Goal: Information Seeking & Learning: Learn about a topic

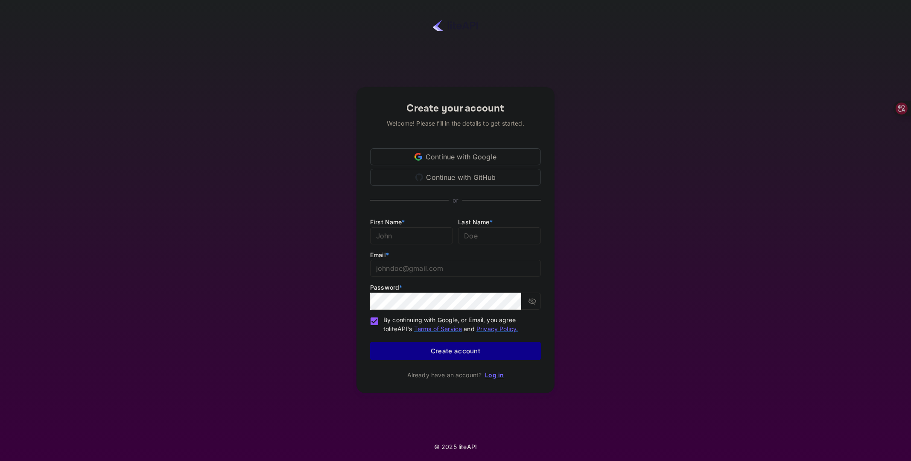
click at [444, 176] on div "Continue with GitHub" at bounding box center [455, 177] width 171 height 17
click at [439, 147] on div "Continue with Google Continue with GitHub" at bounding box center [455, 162] width 171 height 48
click at [443, 153] on div "Continue with Google" at bounding box center [455, 156] width 171 height 17
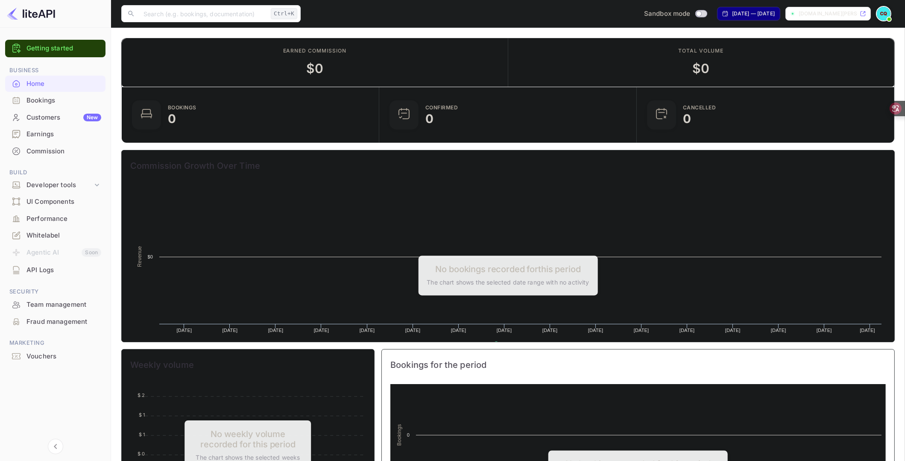
scroll to position [132, 246]
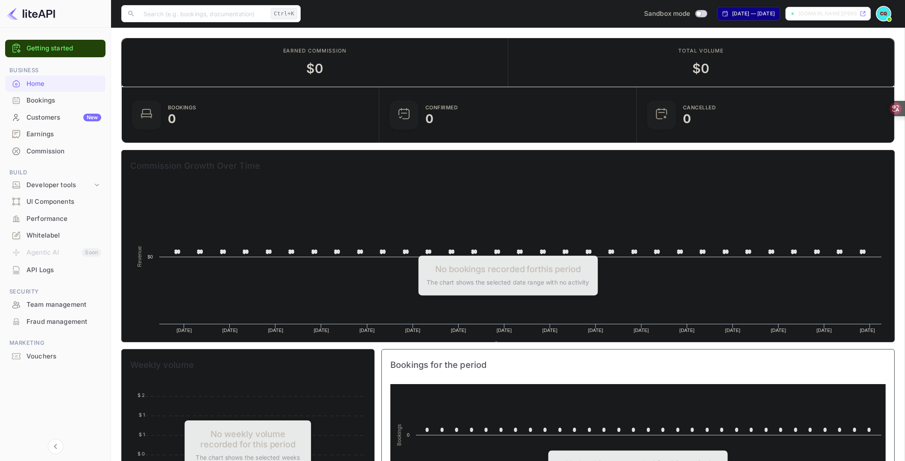
click at [65, 362] on div "Vouchers" at bounding box center [55, 356] width 100 height 17
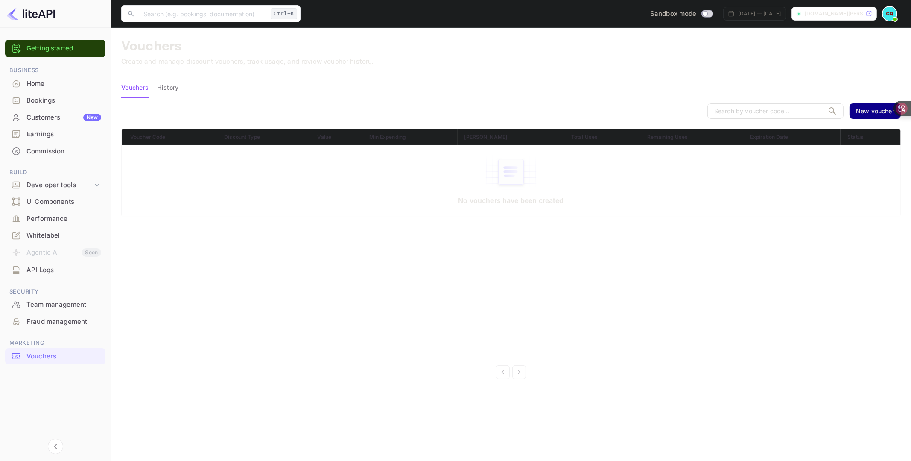
click at [46, 89] on div "Home" at bounding box center [55, 84] width 100 height 17
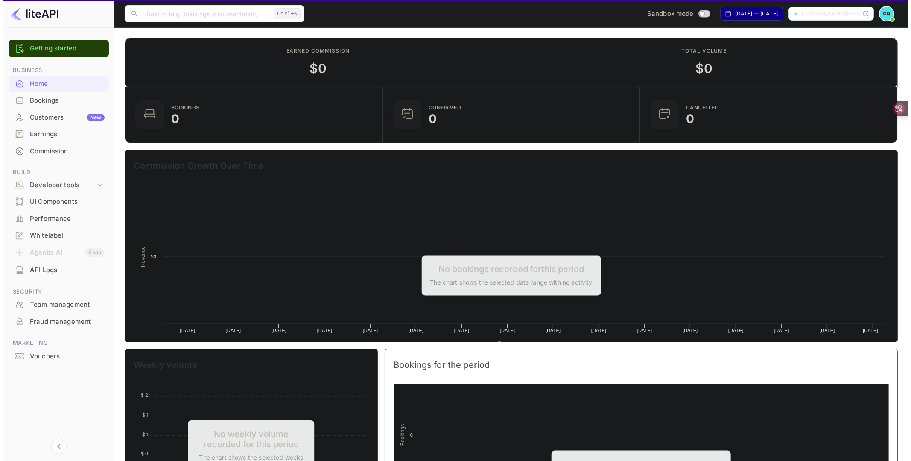
scroll to position [132, 246]
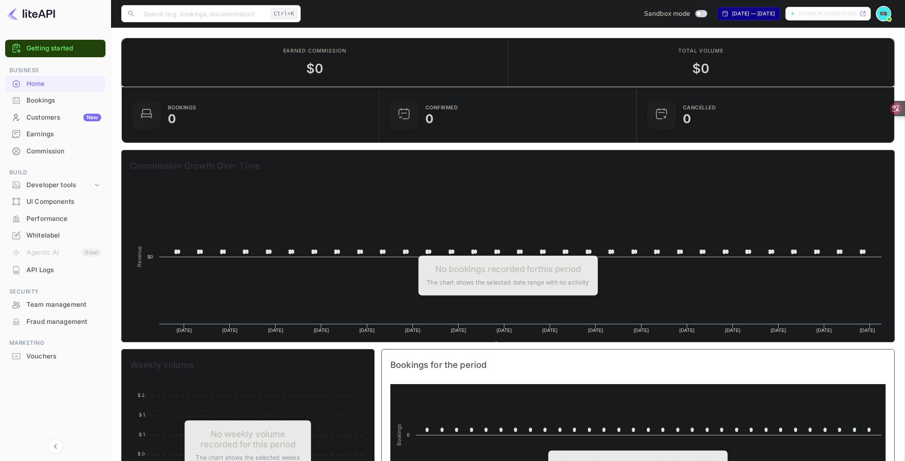
click at [796, 10] on div "[DOMAIN_NAME][PERSON_NAME]..." at bounding box center [824, 14] width 68 height 8
click at [64, 106] on div "Bookings" at bounding box center [55, 100] width 100 height 17
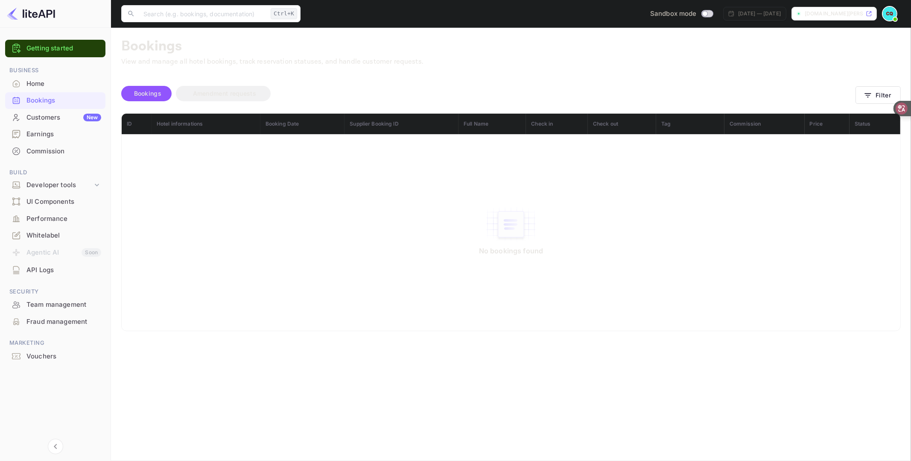
click at [61, 120] on div "Customers New" at bounding box center [63, 118] width 75 height 10
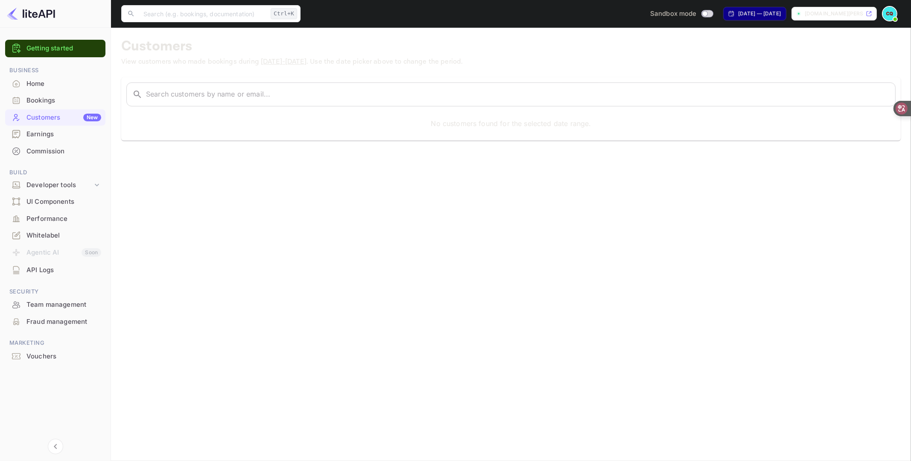
click at [733, 21] on div "​ Ctrl+K ​ Sandbox mode Aug 4, 2025 — Sep 3, 2025 ch-n-v--quang-sy7so.nu..." at bounding box center [511, 13] width 800 height 27
click at [738, 17] on div "[DATE] — [DATE]" at bounding box center [759, 14] width 43 height 8
select select "7"
select select "2025"
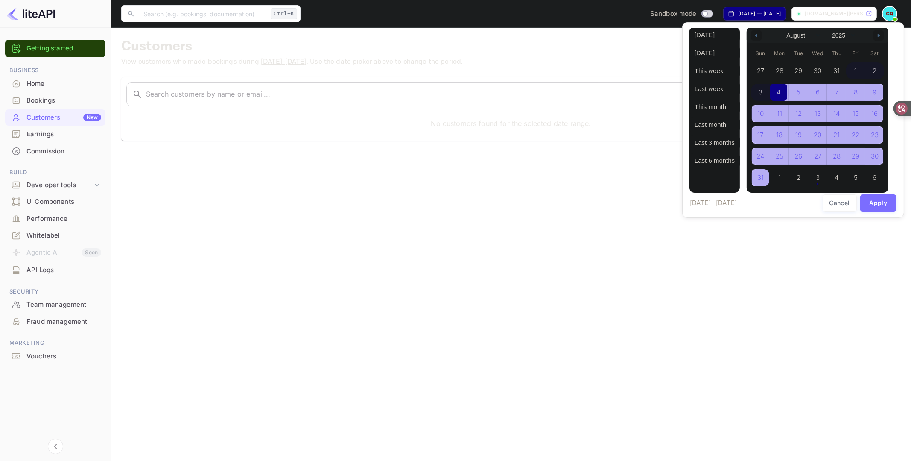
click at [718, 134] on div "Today Yesterday This week Last week This month Last month Last 3 months Last 6 …" at bounding box center [715, 98] width 50 height 140
click at [719, 138] on span "Last 3 months" at bounding box center [715, 142] width 50 height 15
select select "5"
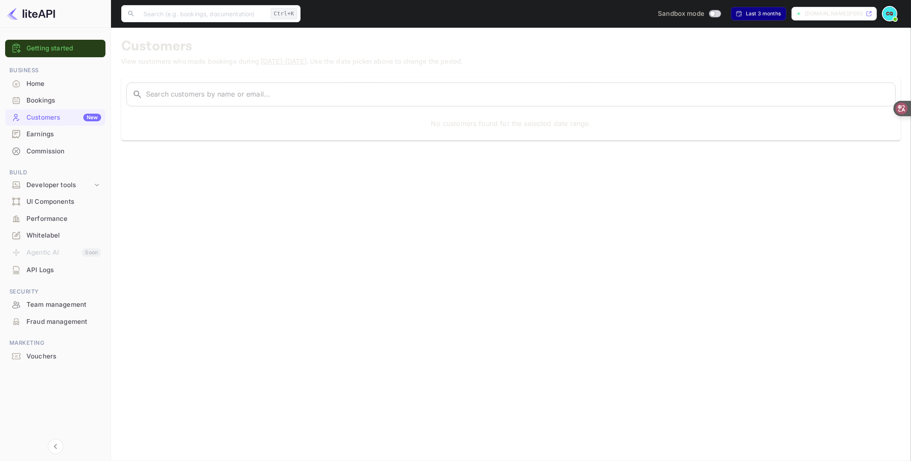
click at [73, 52] on link "Getting started" at bounding box center [63, 49] width 75 height 10
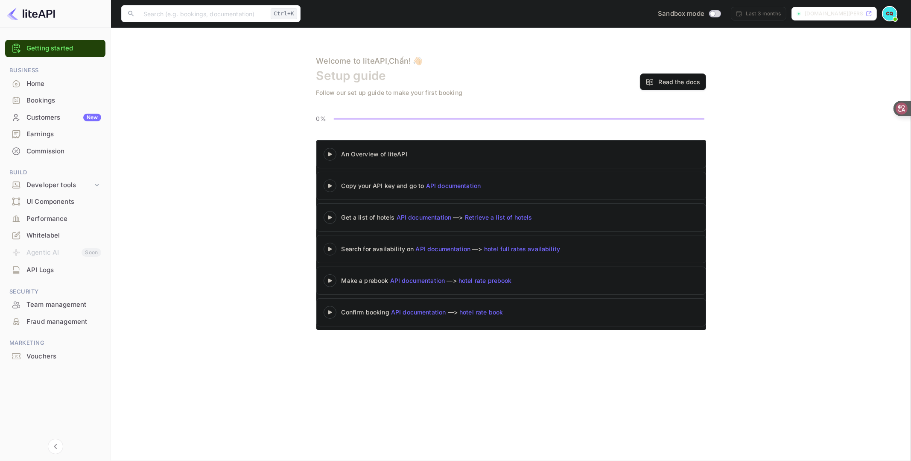
click at [328, 152] on 3 at bounding box center [329, 154] width 3 height 4
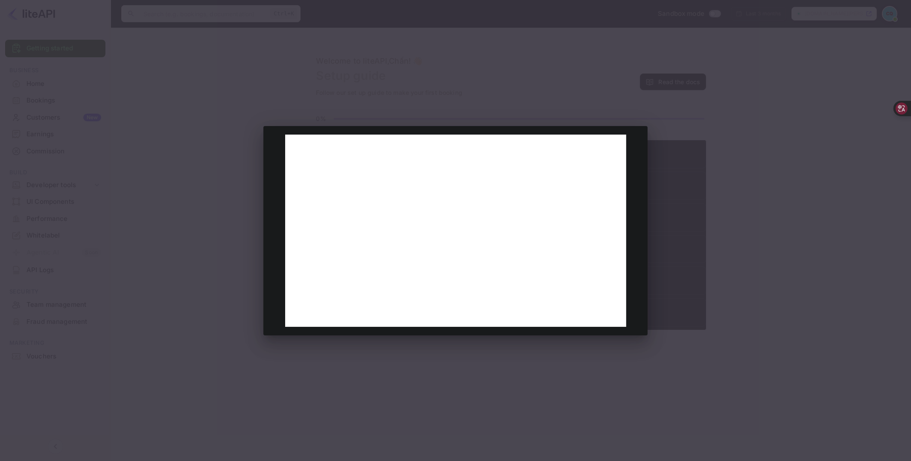
click at [425, 104] on div at bounding box center [455, 230] width 911 height 461
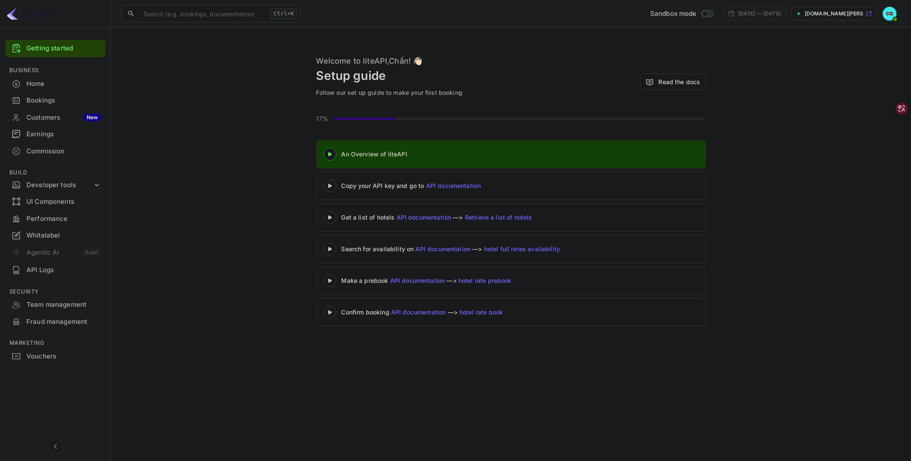
click at [330, 157] on div at bounding box center [330, 154] width 30 height 11
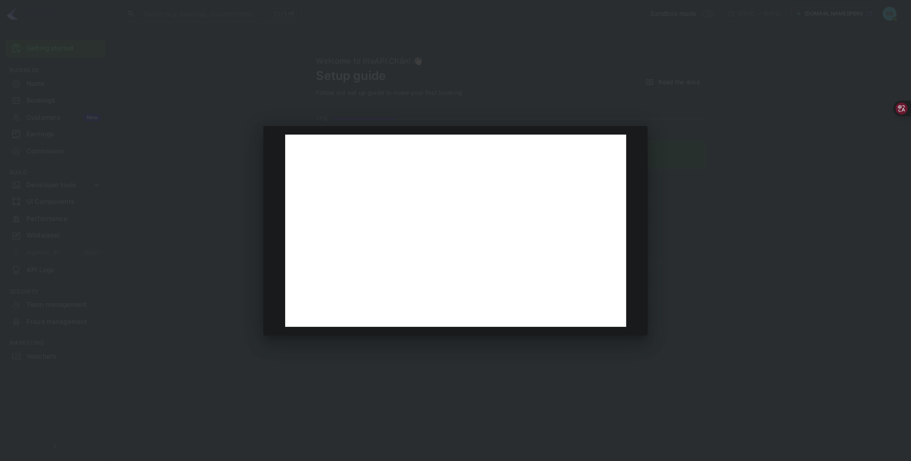
click at [692, 224] on div at bounding box center [455, 230] width 911 height 461
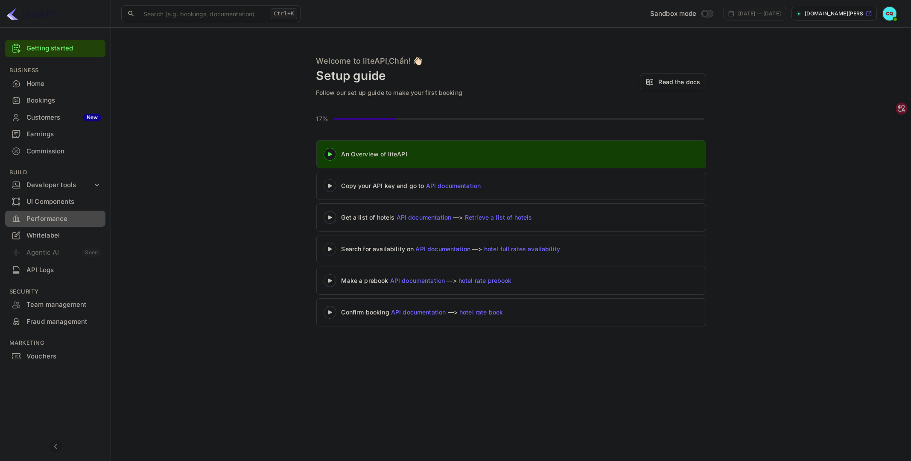
click at [74, 213] on div "Performance" at bounding box center [55, 219] width 100 height 17
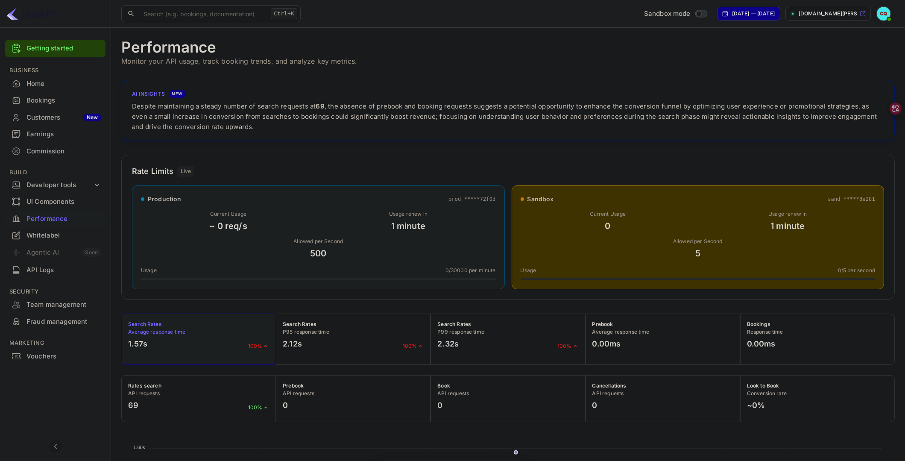
scroll to position [213, 767]
click at [81, 87] on div "Home" at bounding box center [63, 84] width 75 height 10
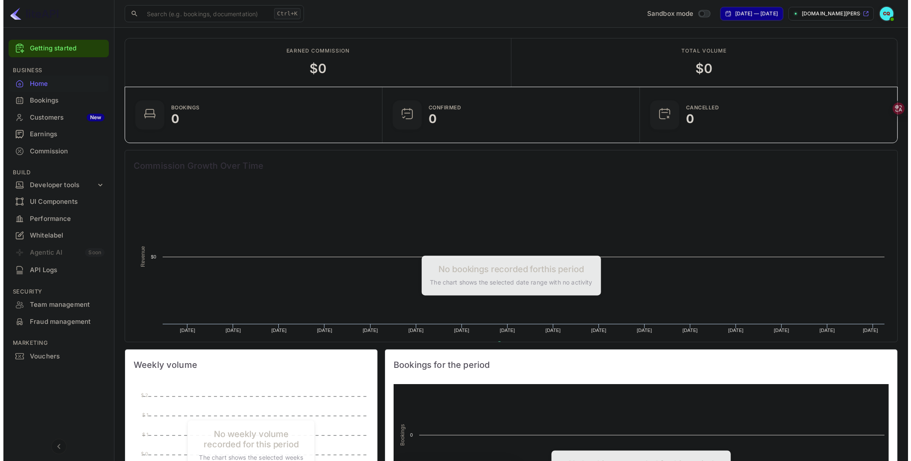
scroll to position [132, 246]
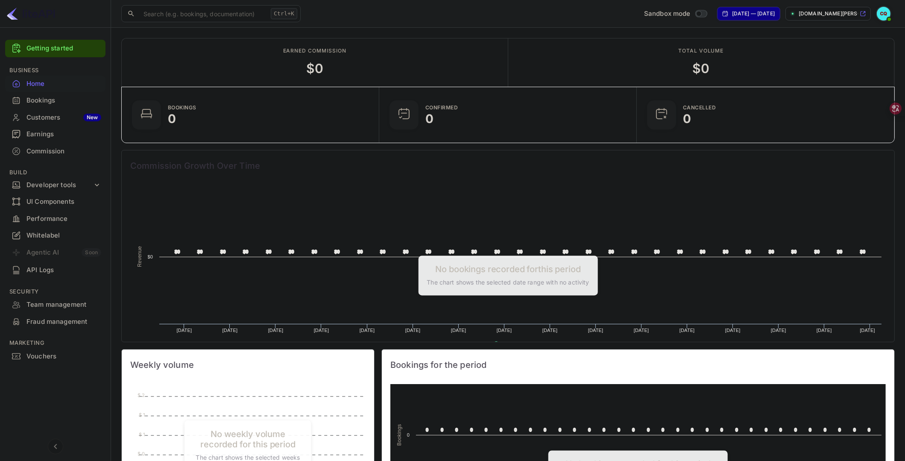
click at [28, 10] on img at bounding box center [31, 14] width 48 height 14
click at [11, 17] on img at bounding box center [31, 14] width 48 height 14
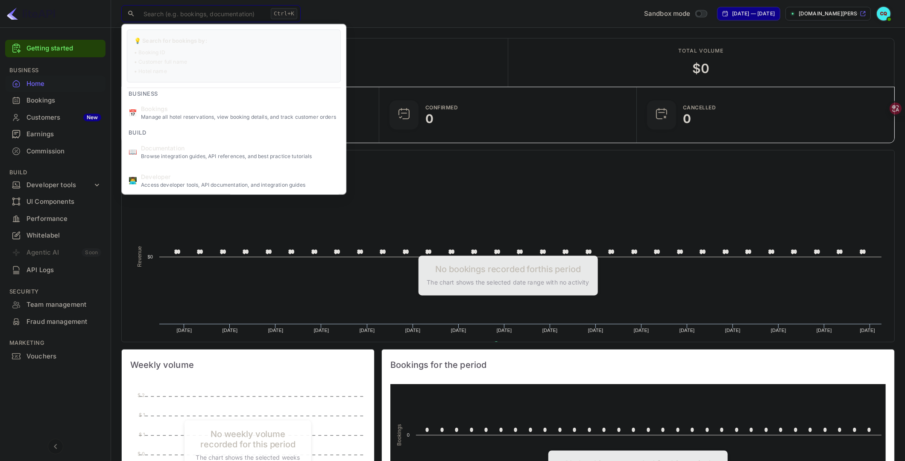
click at [228, 18] on input "text" at bounding box center [202, 13] width 129 height 17
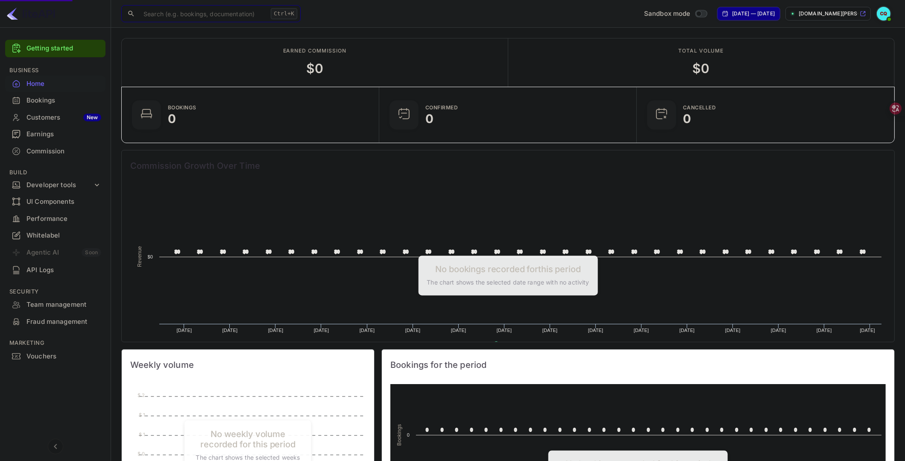
click at [228, 141] on li "📖 Documentation Browse integration guides, API references, and best practice tu…" at bounding box center [234, 151] width 224 height 29
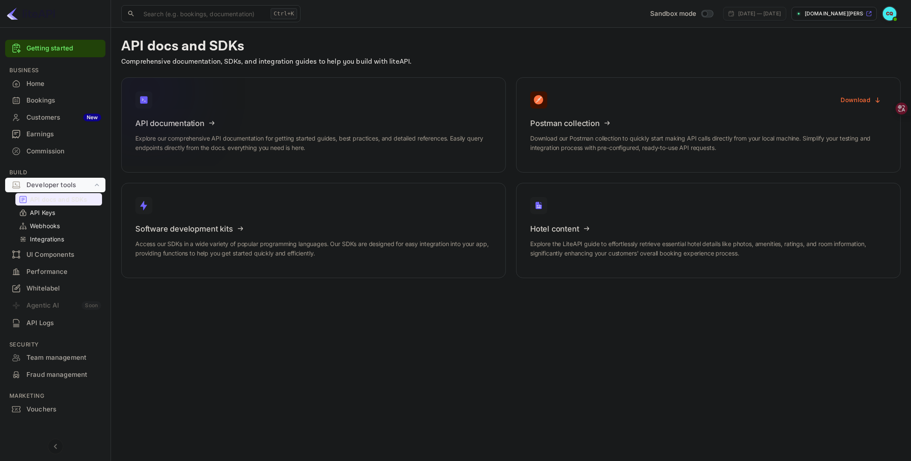
click at [316, 115] on link "API documentation Explore our comprehensive API documentation for getting start…" at bounding box center [313, 124] width 385 height 95
click at [292, 128] on div "API documentation Explore our comprehensive API documentation for getting start…" at bounding box center [313, 139] width 357 height 40
click at [515, 59] on p "Comprehensive documentation, SDKs, and integration guides to help you build wit…" at bounding box center [511, 62] width 780 height 10
